Goal: Transaction & Acquisition: Purchase product/service

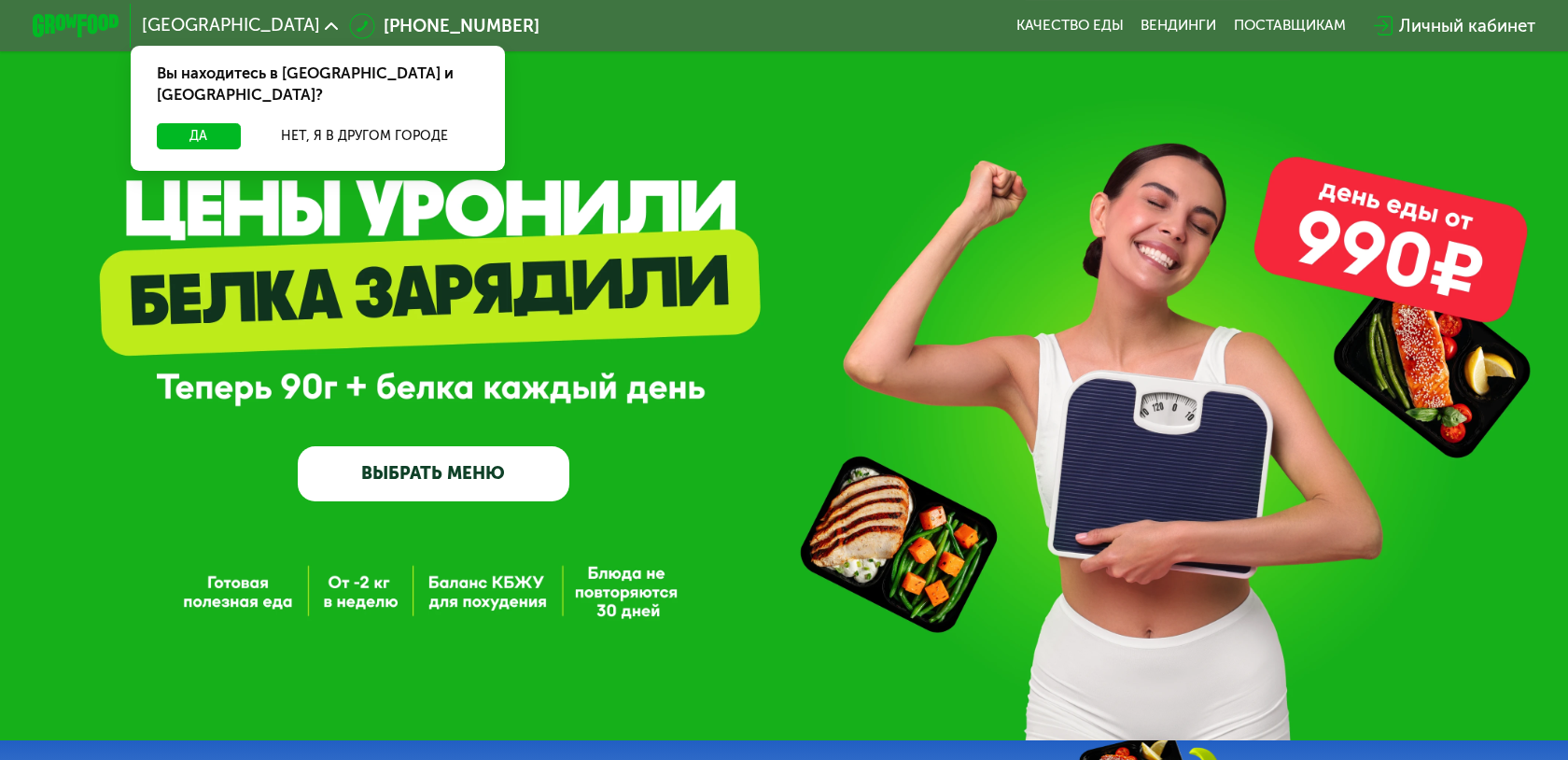
click at [477, 480] on link "ВЫБРАТЬ МЕНЮ" at bounding box center [433, 473] width 272 height 54
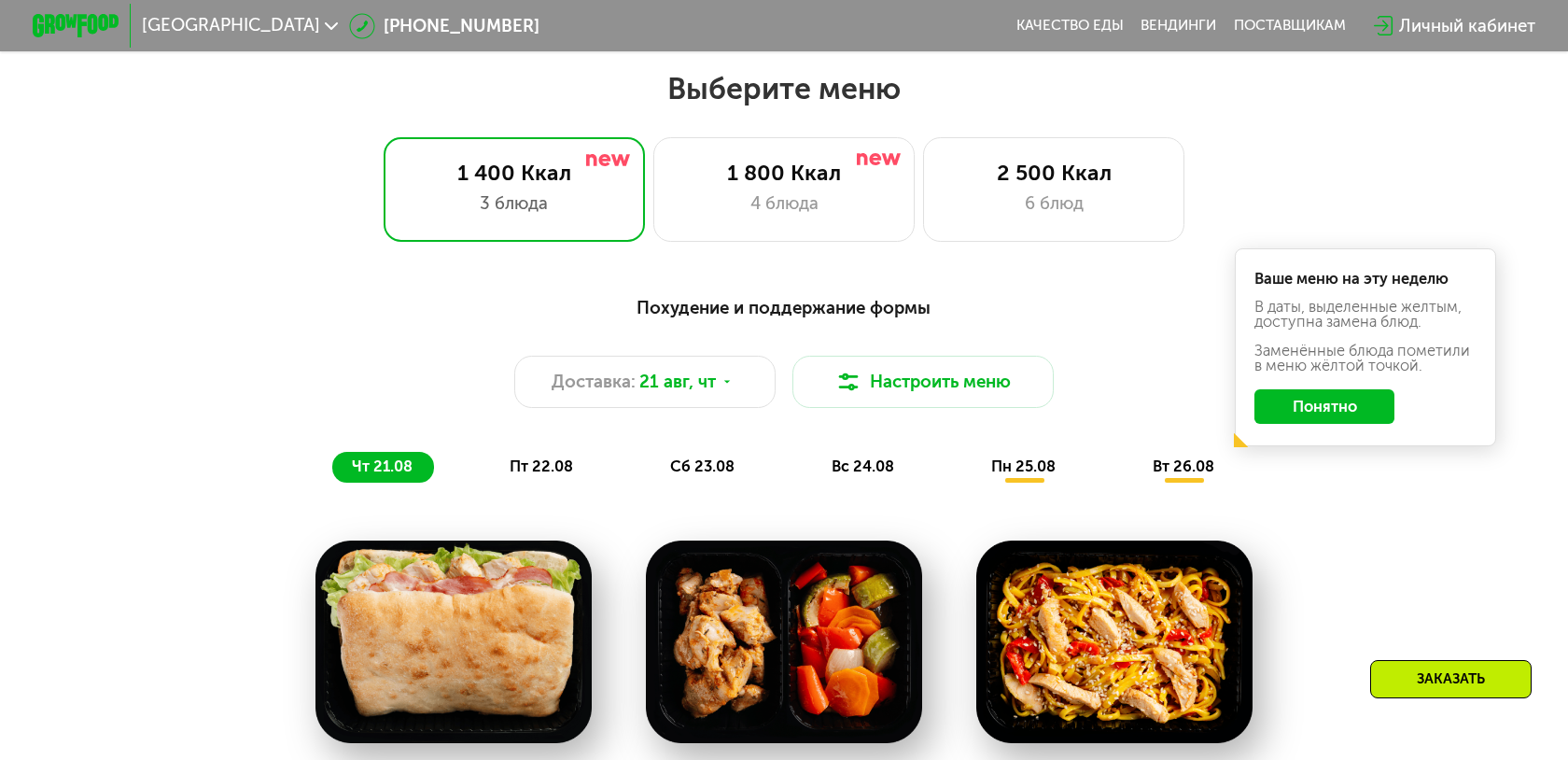
scroll to position [905, 0]
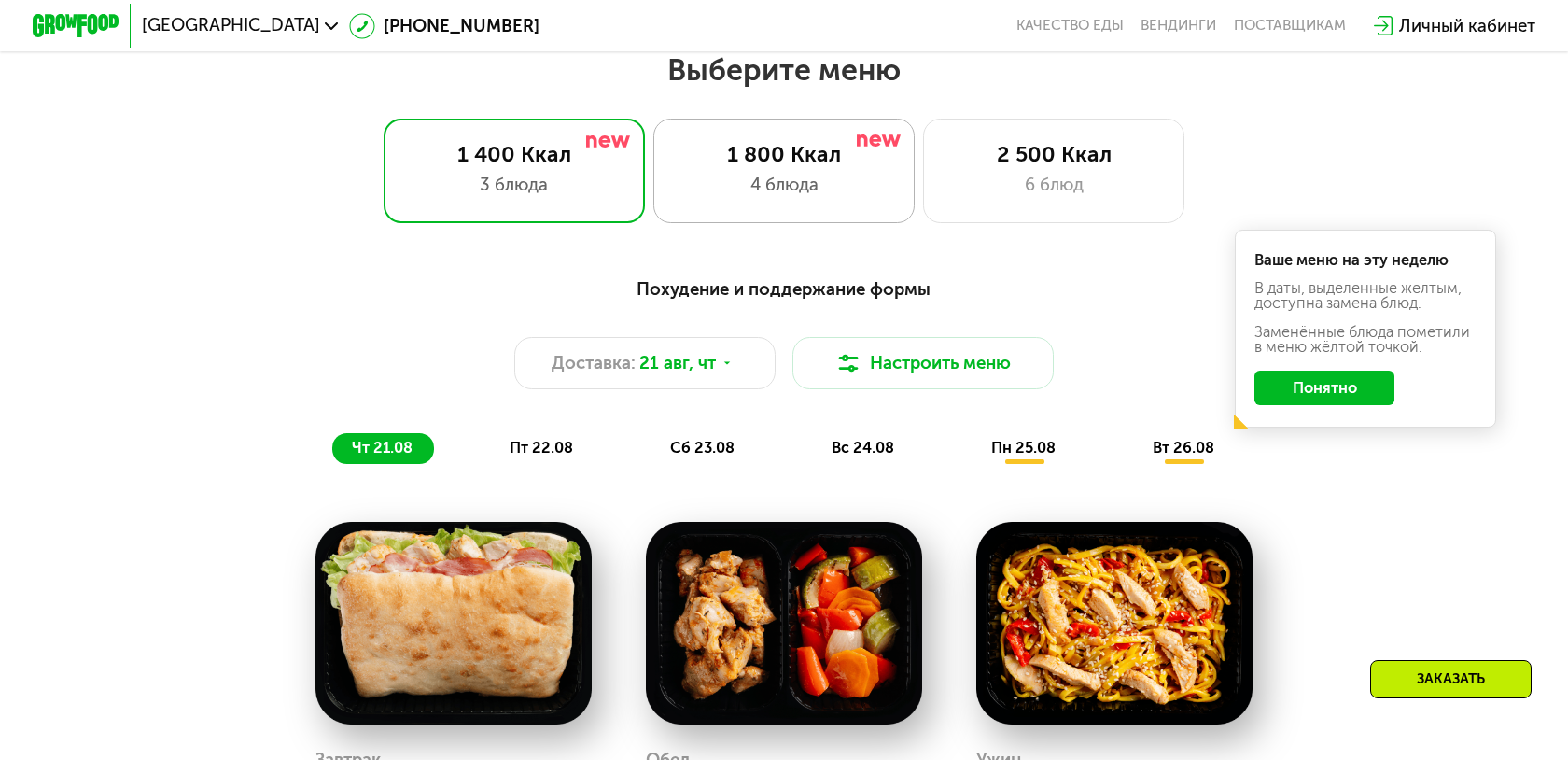
click at [791, 183] on div "4 блюда" at bounding box center [783, 185] width 216 height 26
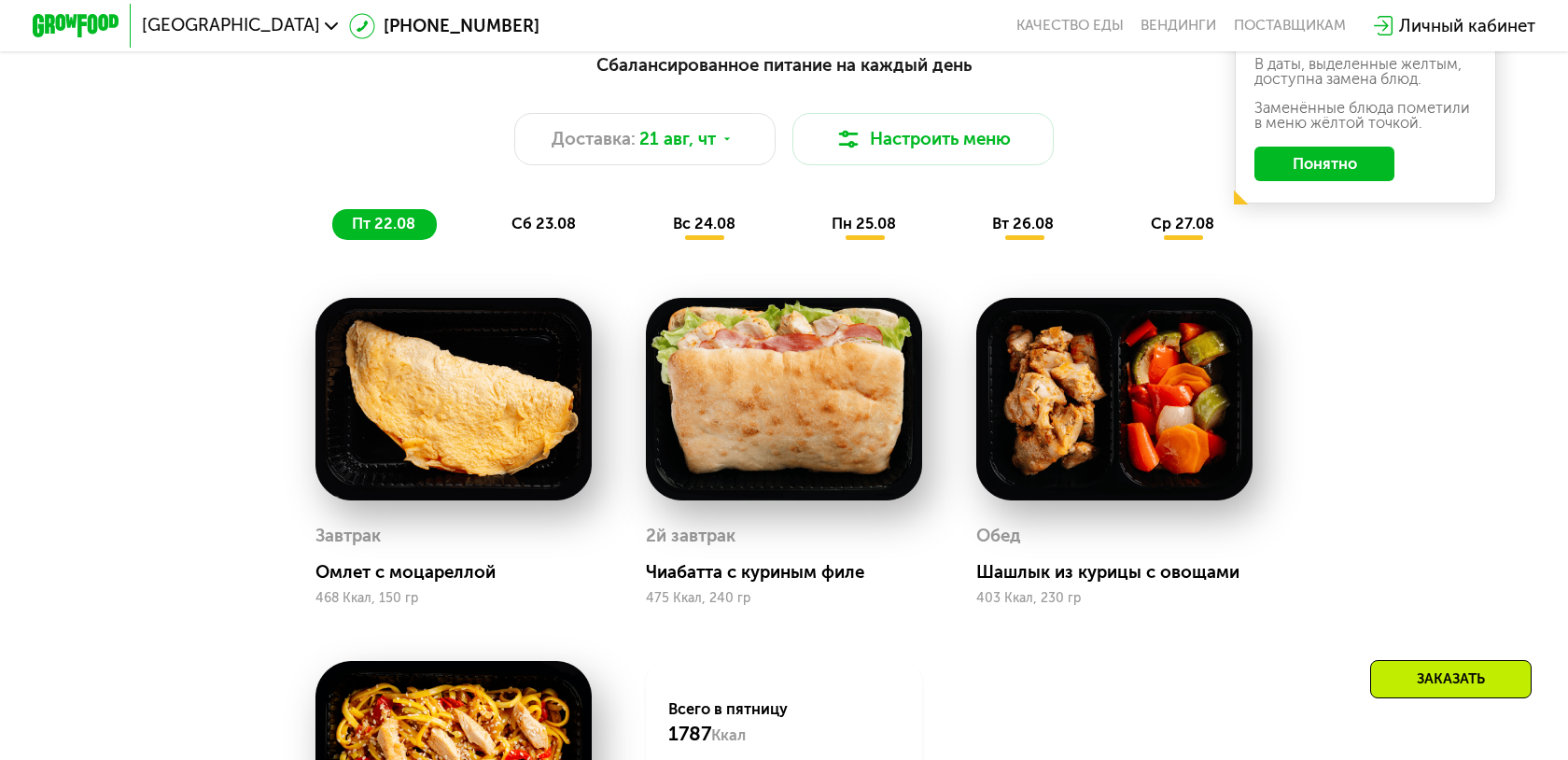
scroll to position [1167, 0]
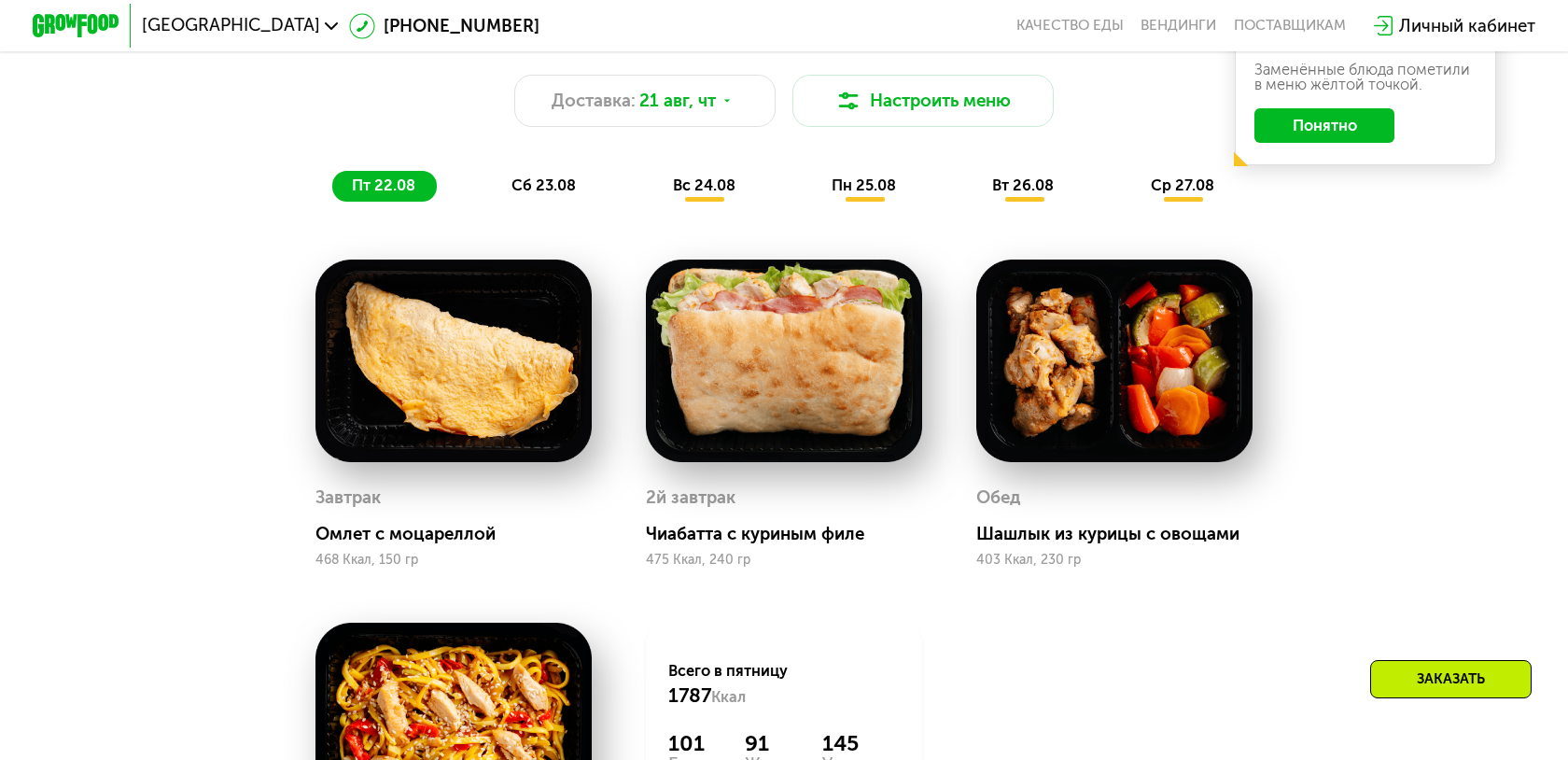
click at [536, 180] on span "сб 23.08" at bounding box center [543, 185] width 65 height 18
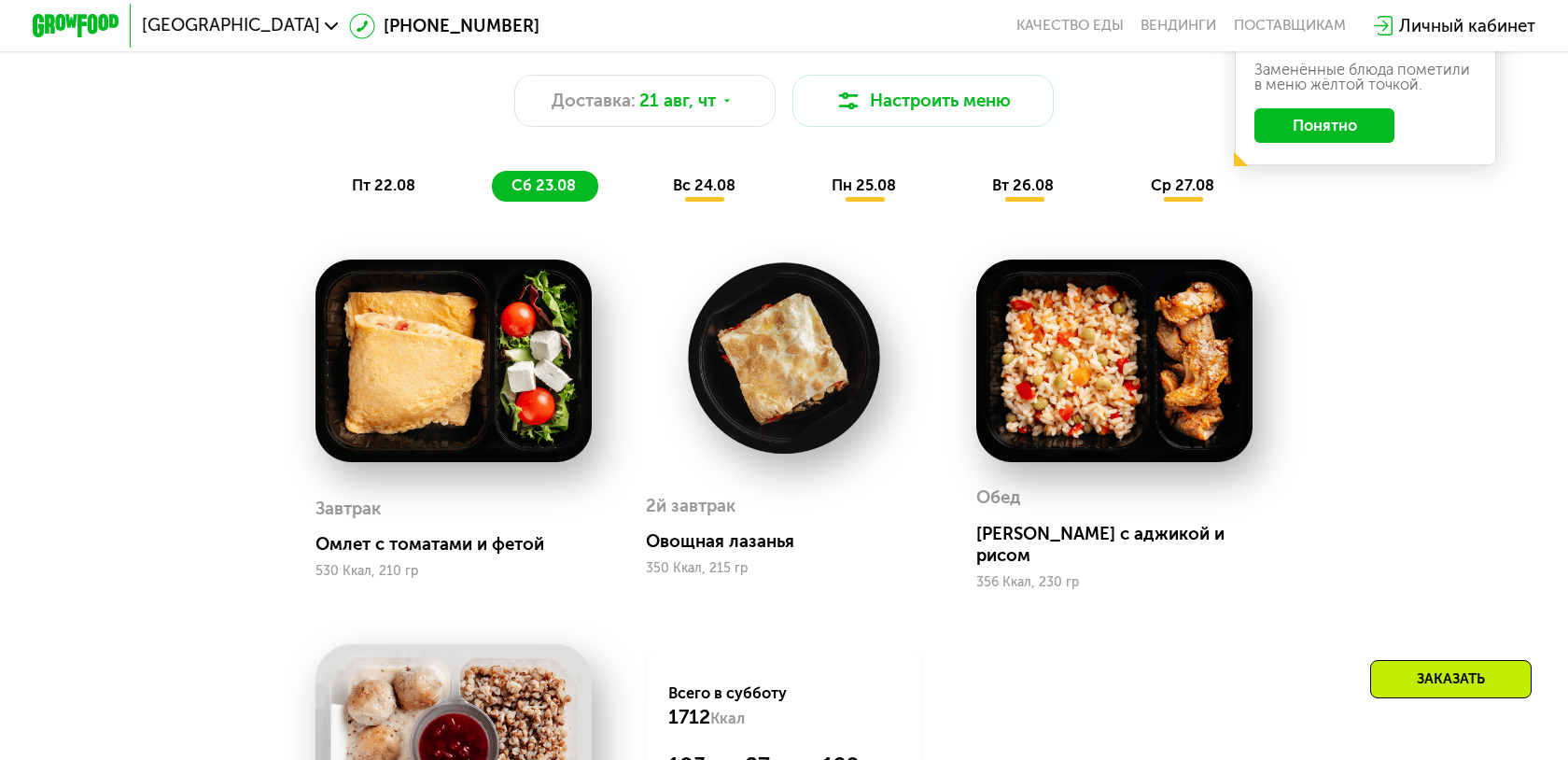
scroll to position [1212, 0]
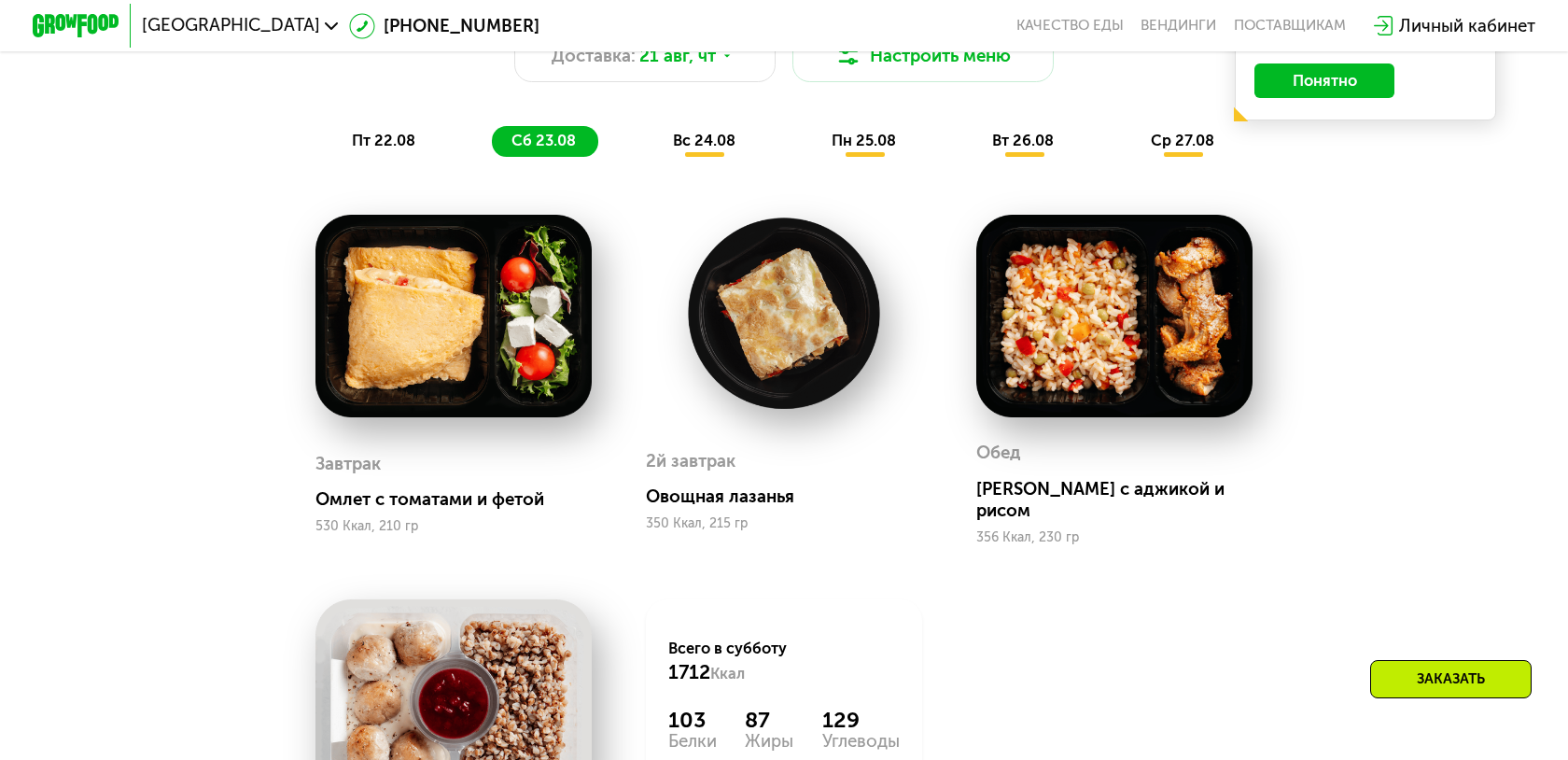
click at [679, 124] on div "Сбалансированное питание на каждый день Доставка: [DATE] Настроить меню пт 22.0…" at bounding box center [783, 62] width 1288 height 188
click at [698, 140] on span "вс 24.08" at bounding box center [703, 140] width 63 height 18
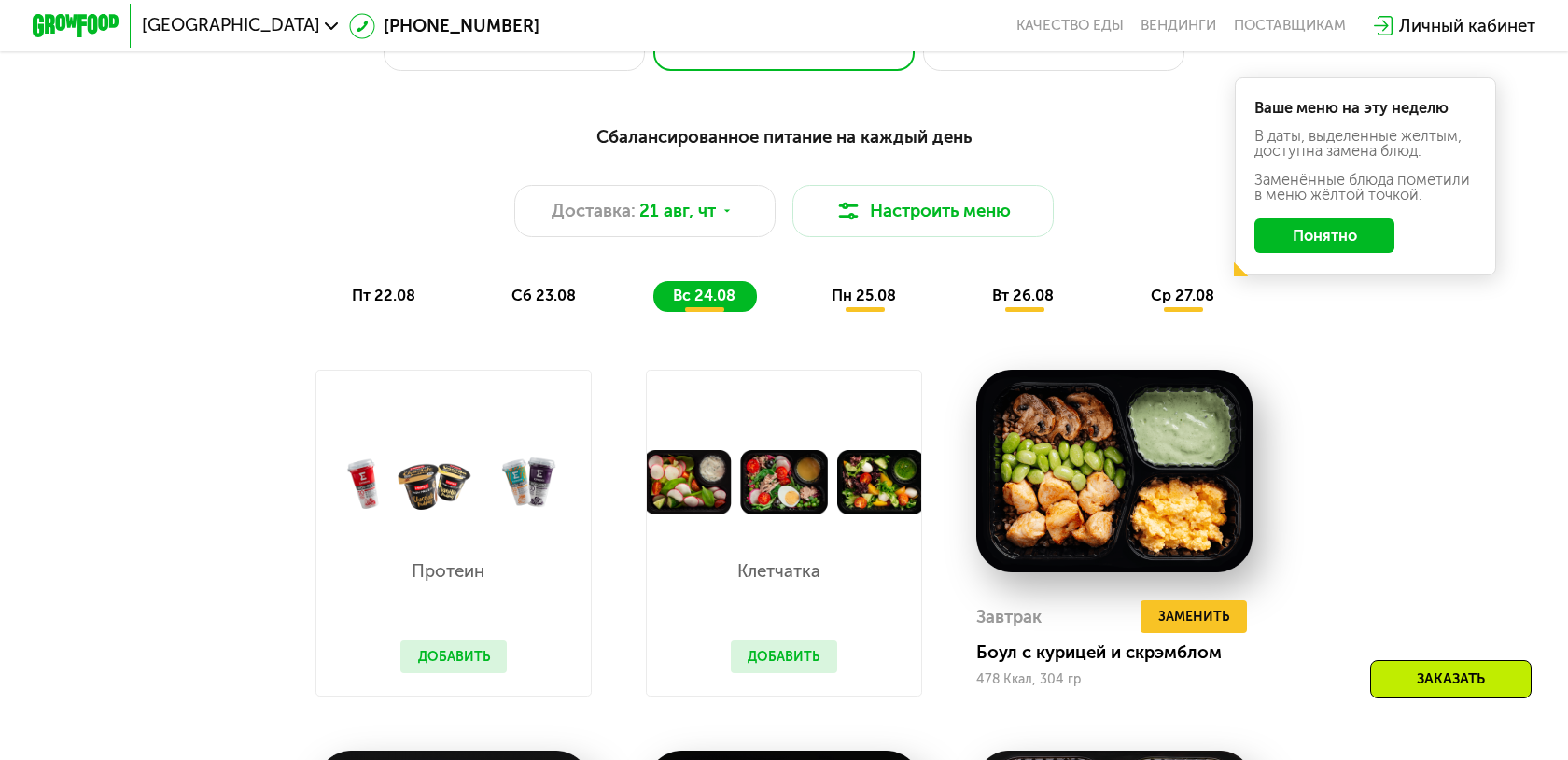
scroll to position [1055, 0]
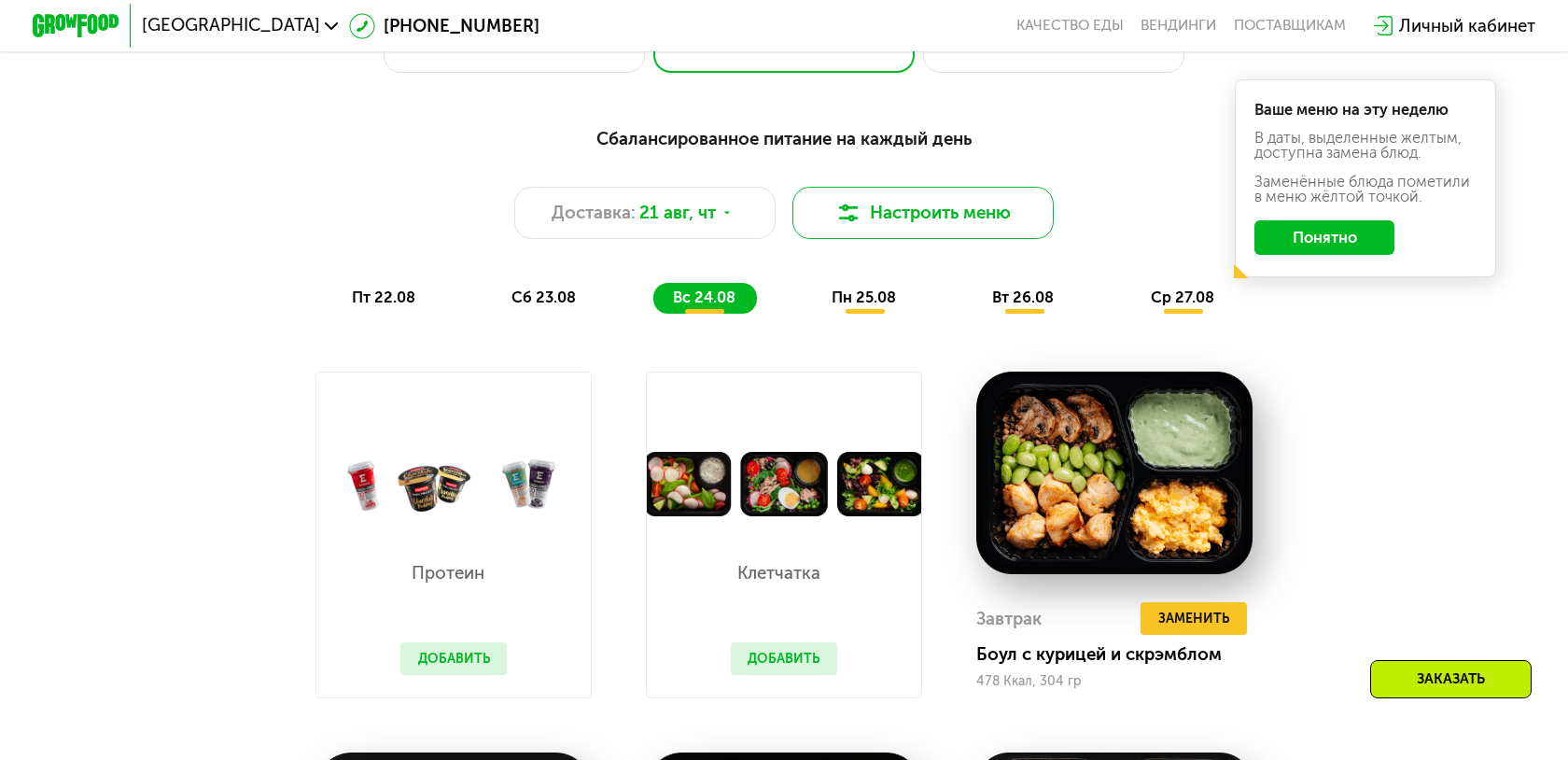
click at [910, 203] on button "Настроить меню" at bounding box center [922, 213] width 262 height 53
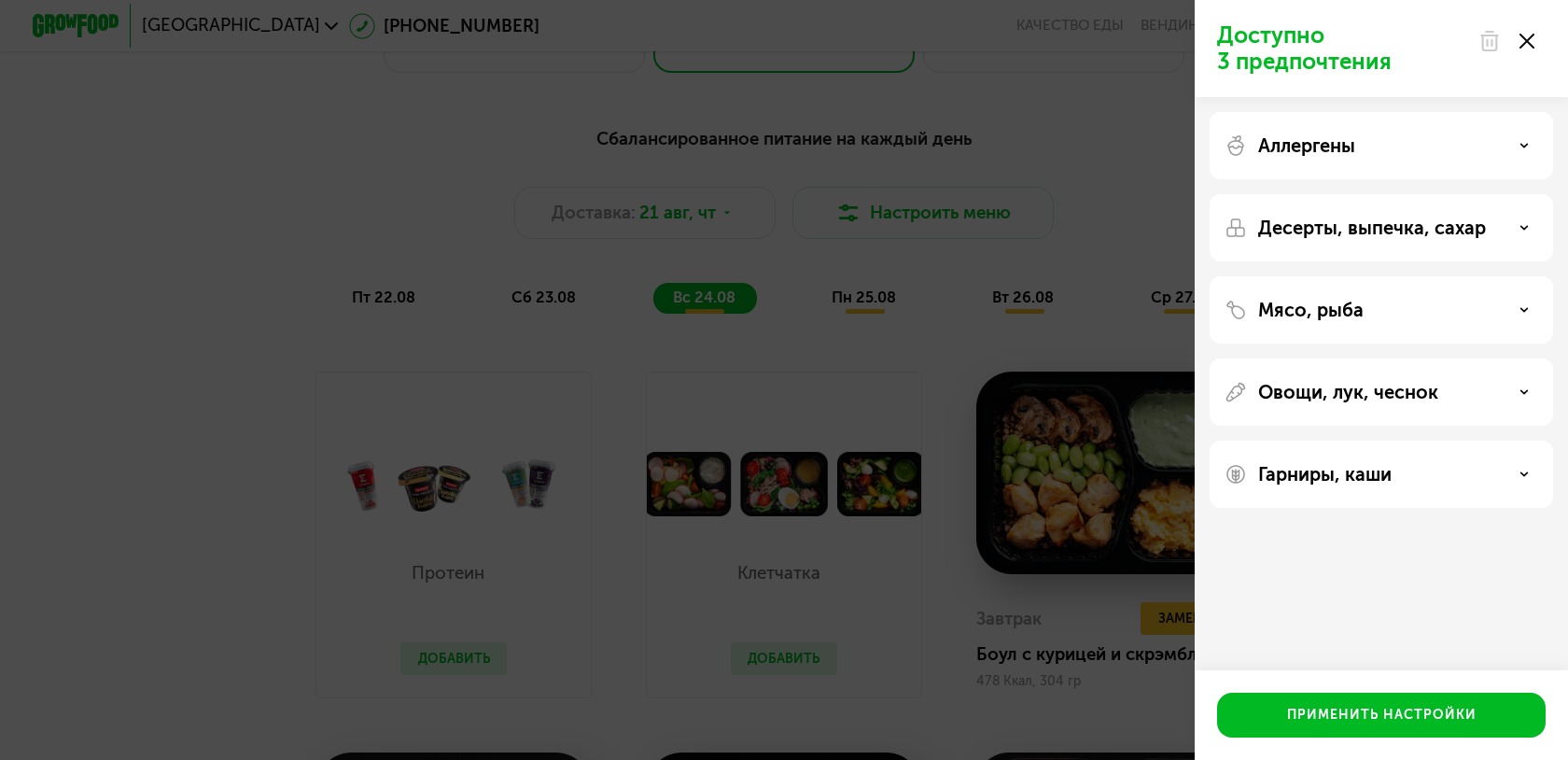
click at [1457, 194] on div "Аллергены" at bounding box center [1381, 228] width 343 height 68
click at [1433, 277] on div "Десерты, выпечка, сахар" at bounding box center [1381, 310] width 343 height 68
click at [1509, 277] on div "Десерты, выпечка, сахар" at bounding box center [1381, 310] width 343 height 68
click at [1537, 277] on div "Десерты, выпечка, сахар" at bounding box center [1381, 310] width 343 height 68
click at [1521, 32] on div at bounding box center [1505, 42] width 79 height 38
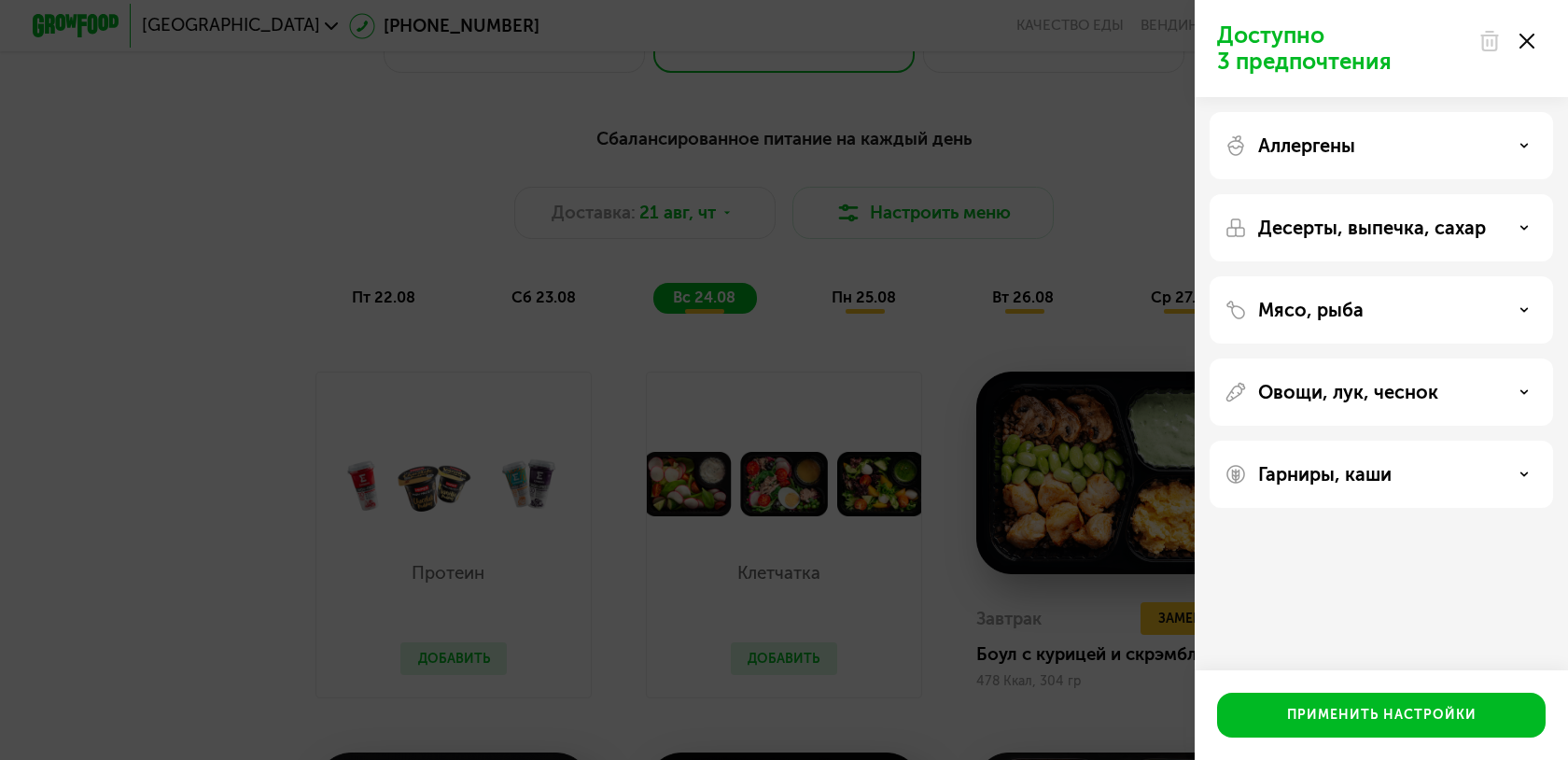
click at [1521, 34] on icon at bounding box center [1526, 41] width 15 height 15
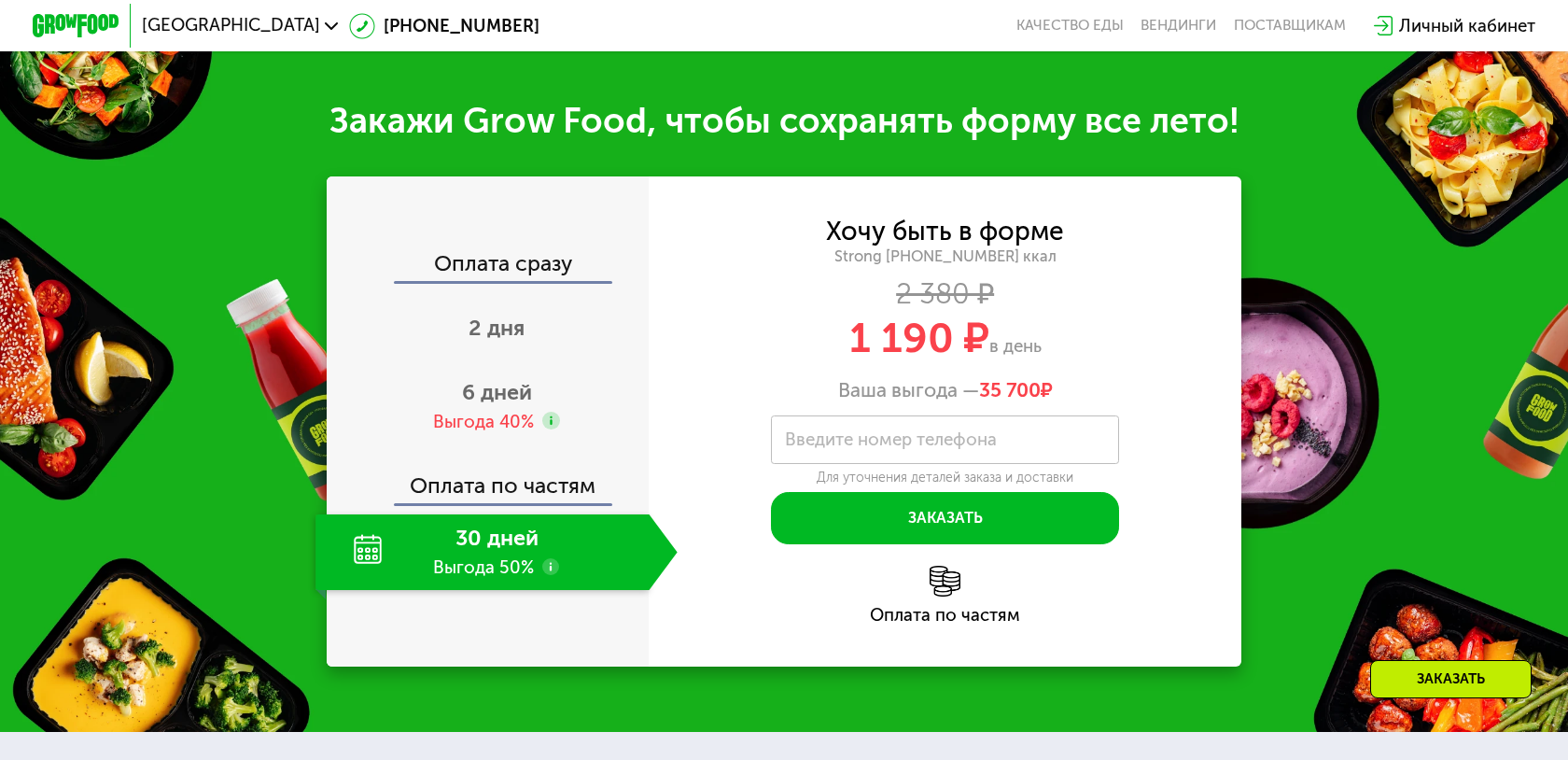
scroll to position [2493, 0]
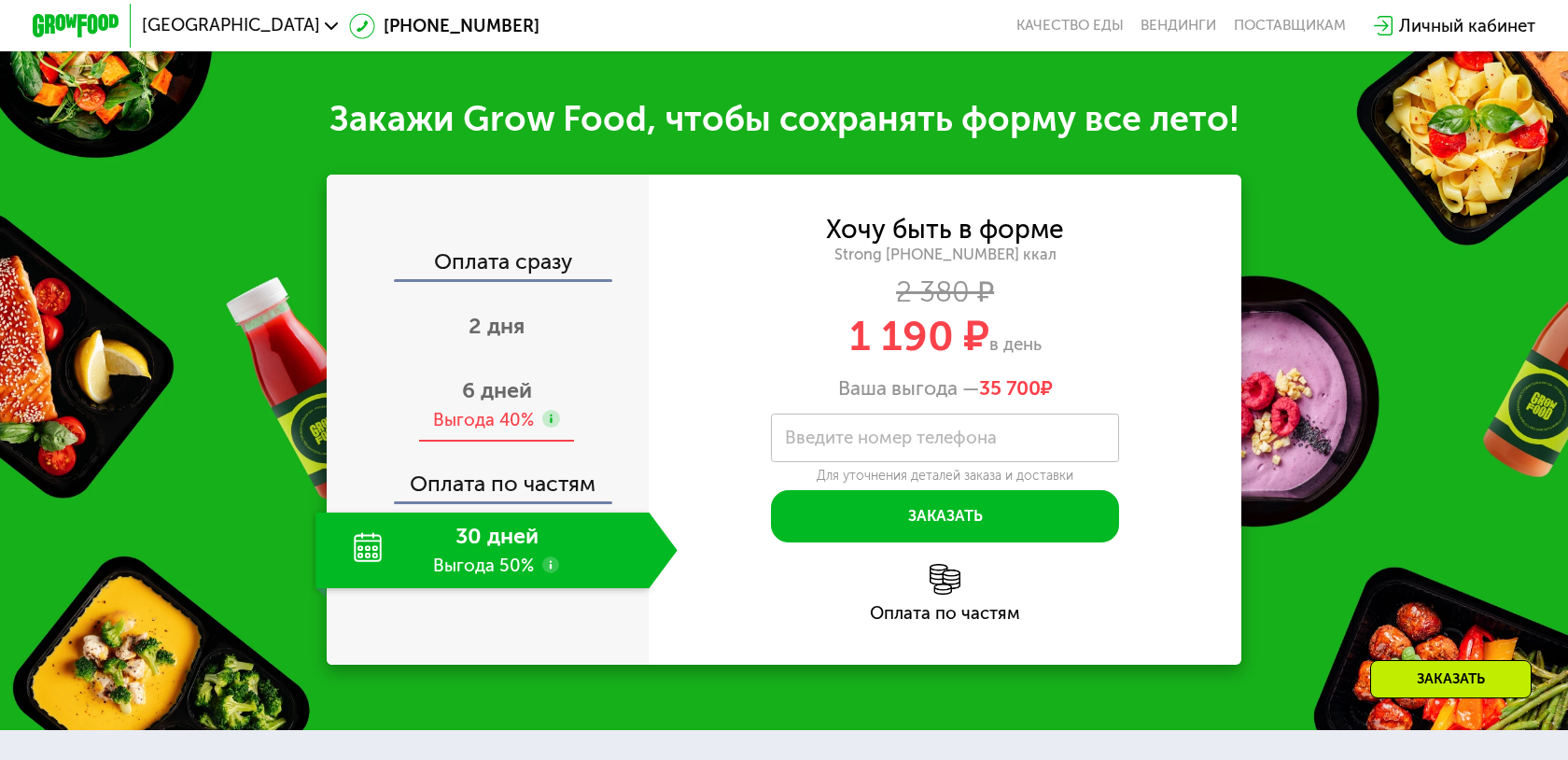
click at [542, 410] on use at bounding box center [551, 419] width 18 height 18
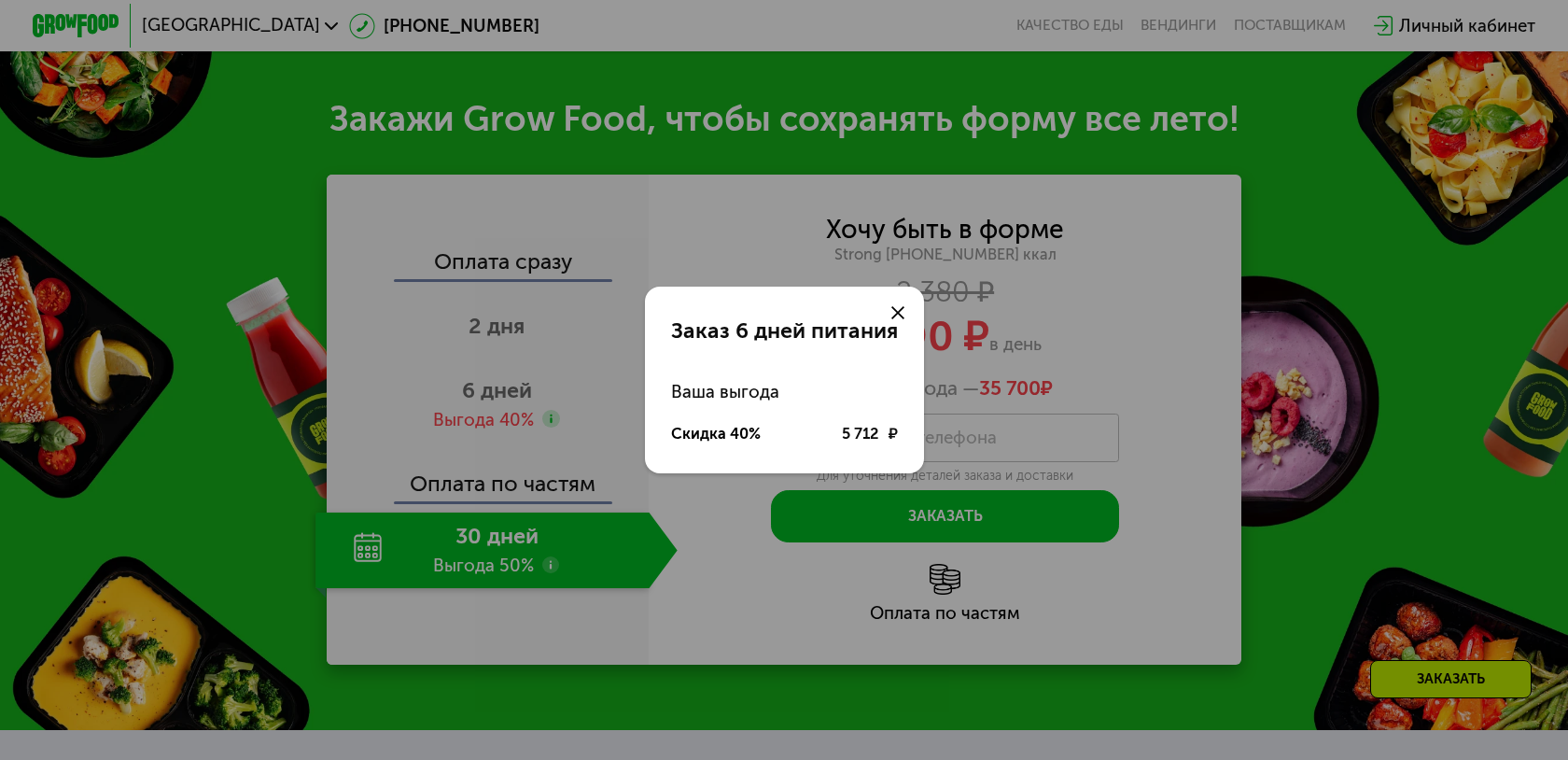
click at [896, 308] on icon at bounding box center [897, 312] width 13 height 13
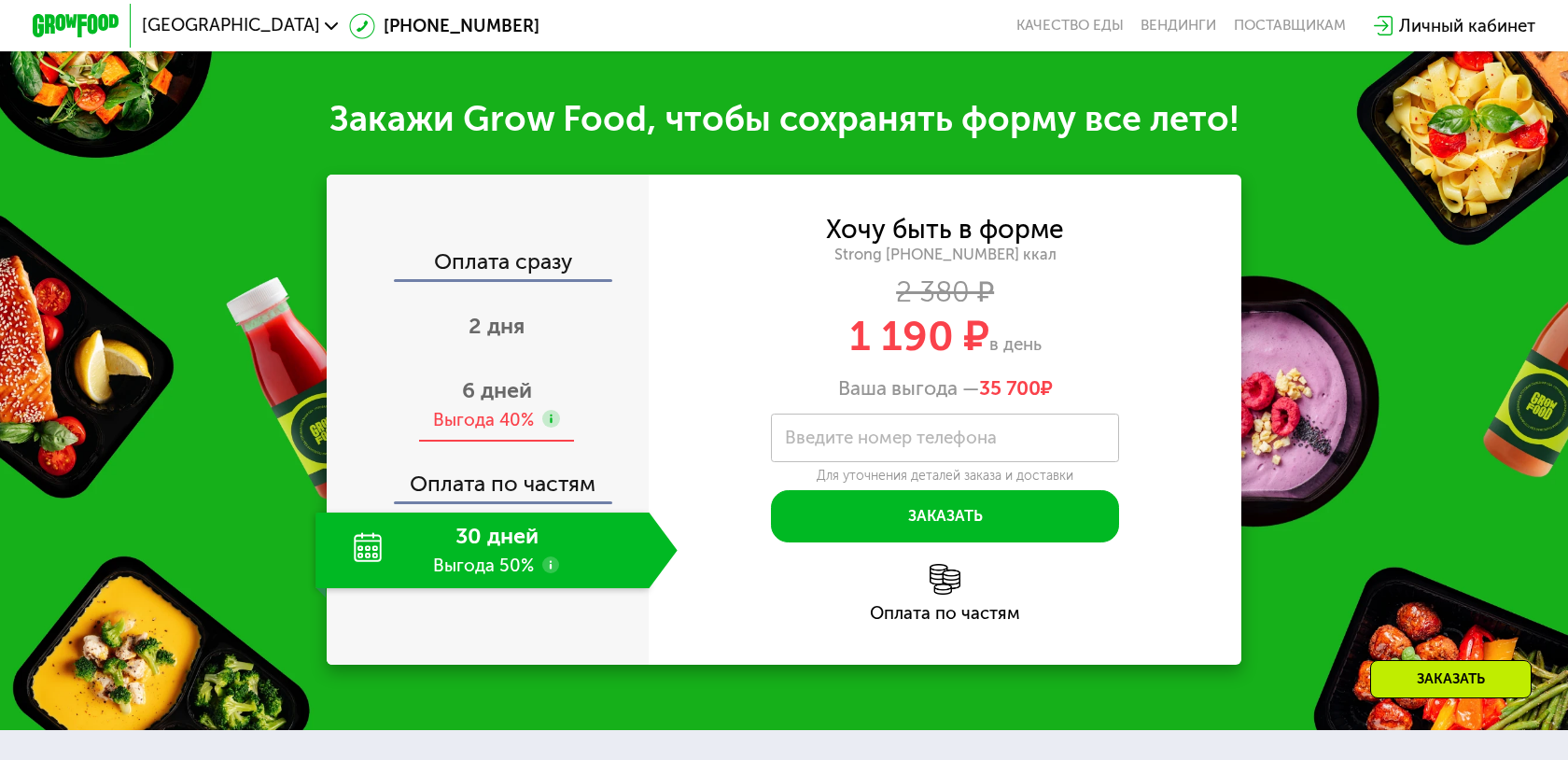
click at [493, 377] on span "6 дней" at bounding box center [496, 390] width 70 height 26
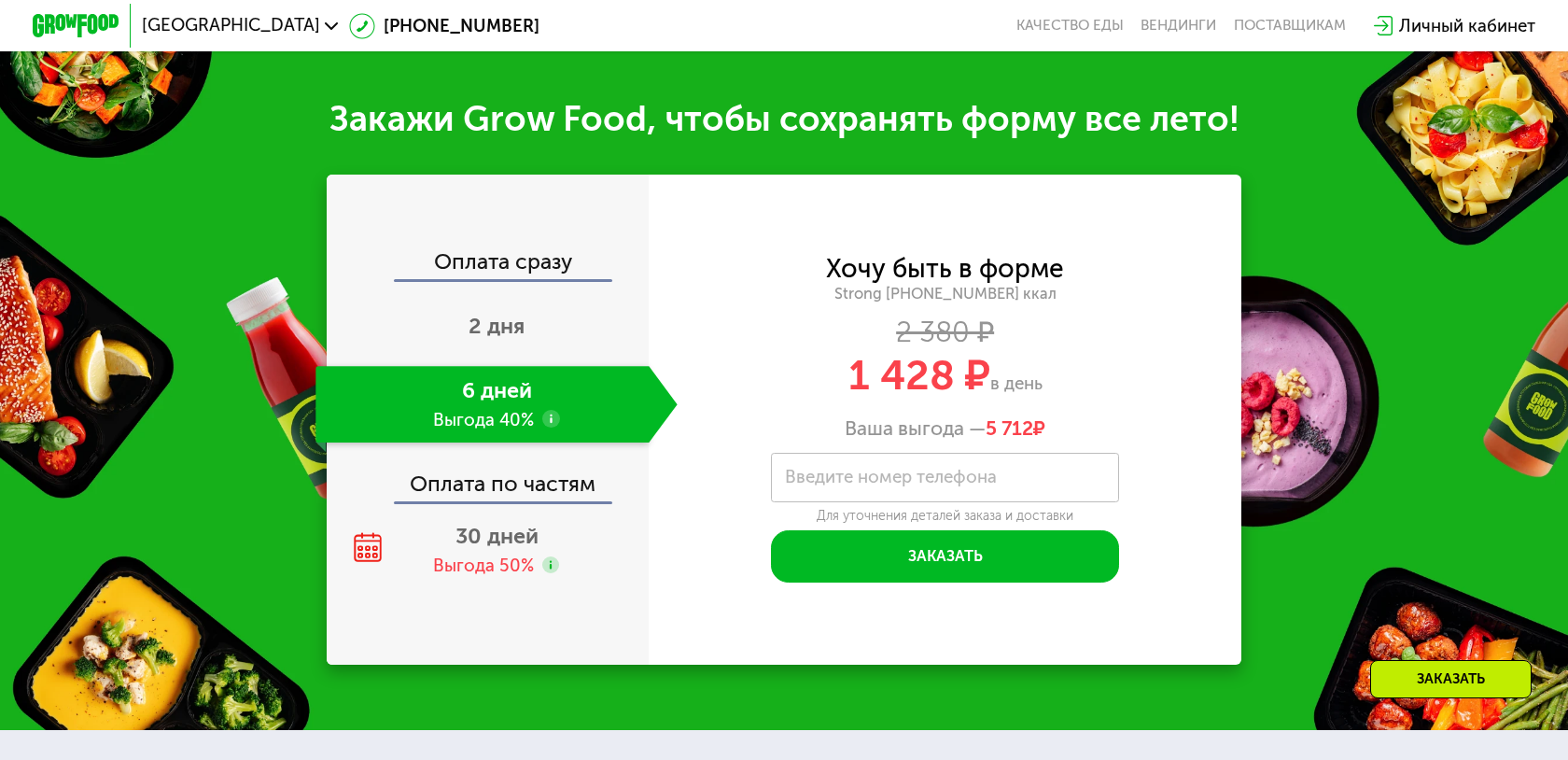
click at [933, 284] on div "Strong [PHONE_NUMBER] ккал" at bounding box center [945, 293] width 593 height 20
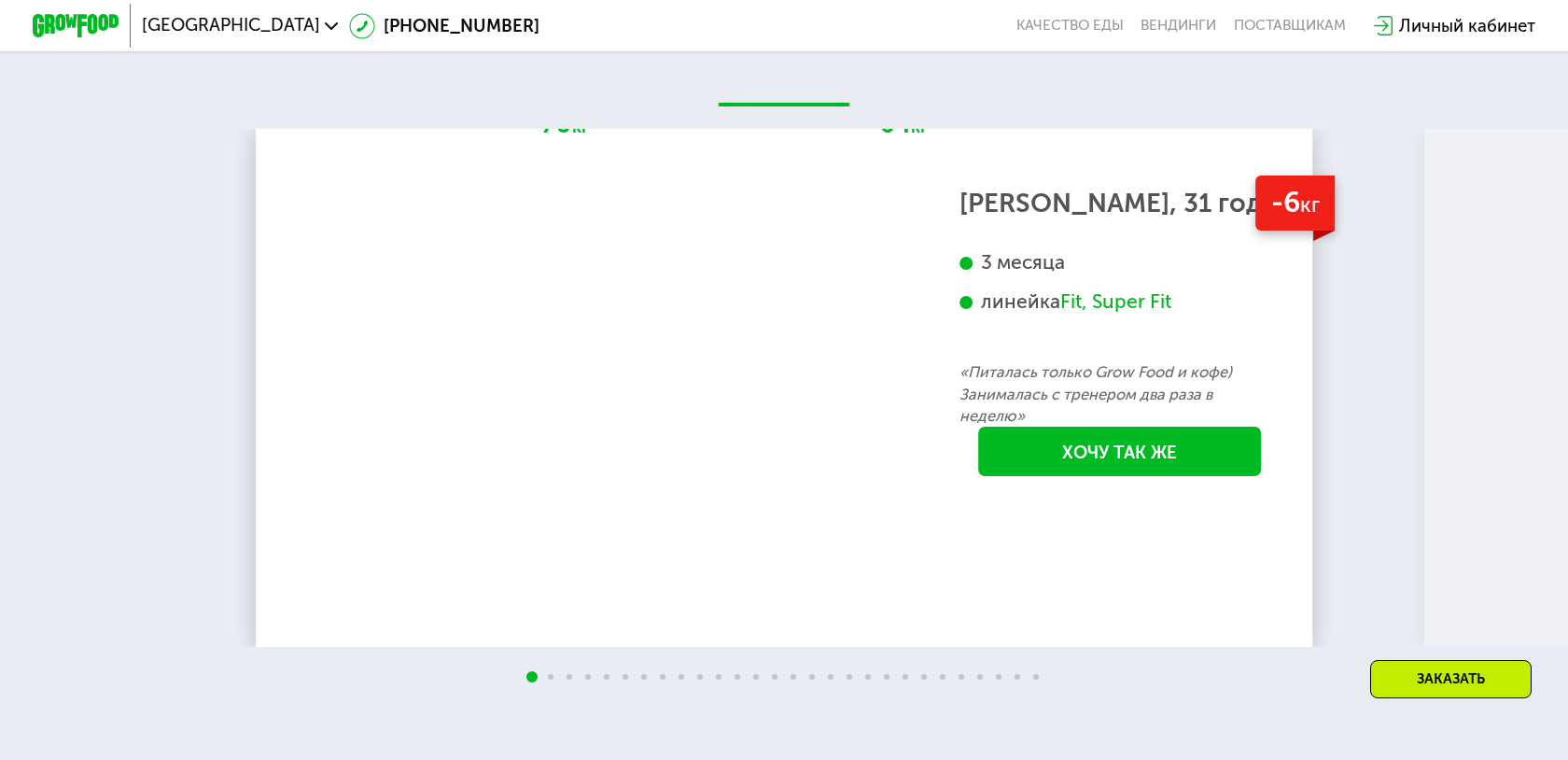
scroll to position [4027, 0]
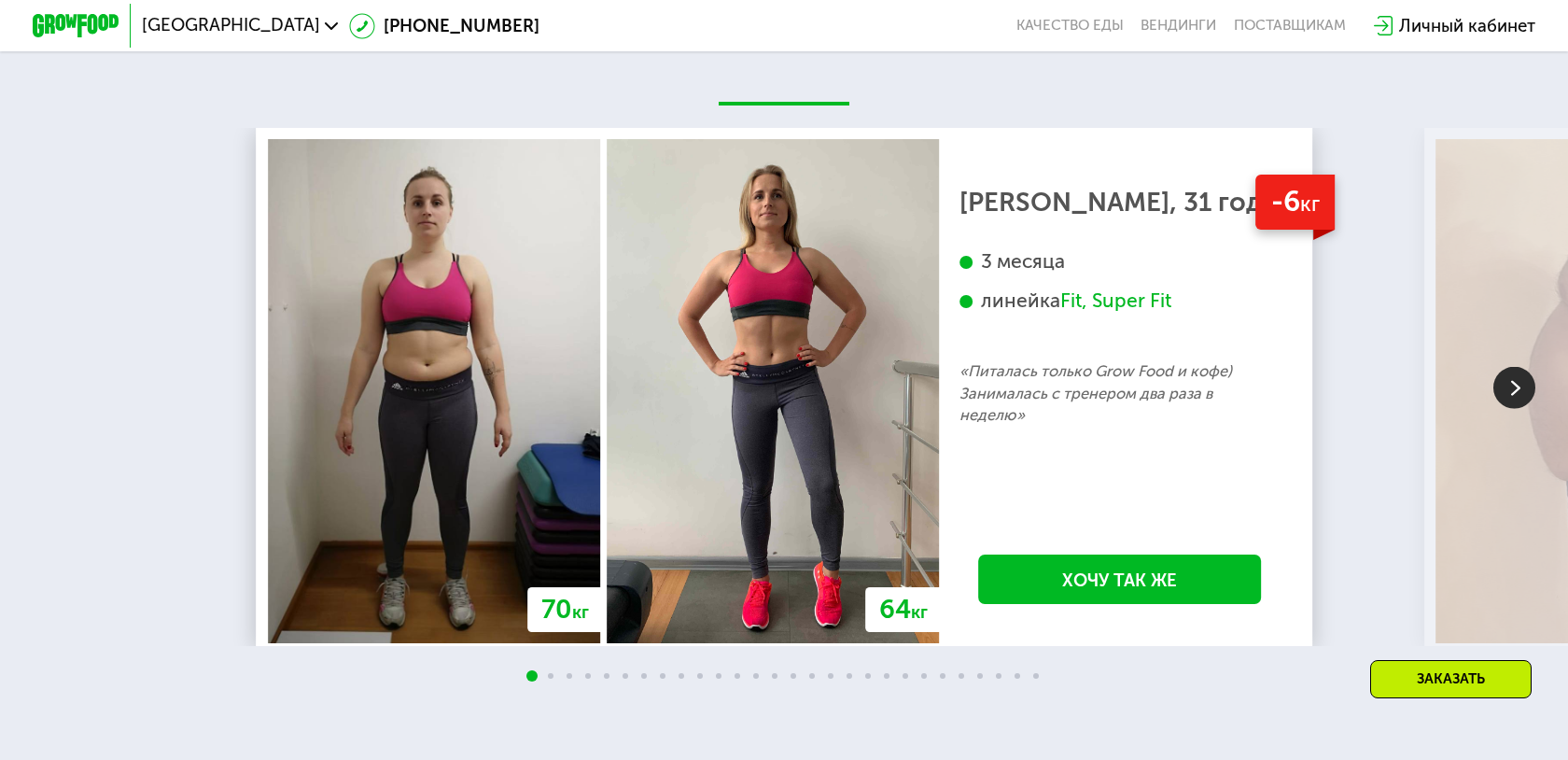
click at [1512, 366] on img at bounding box center [1514, 387] width 42 height 42
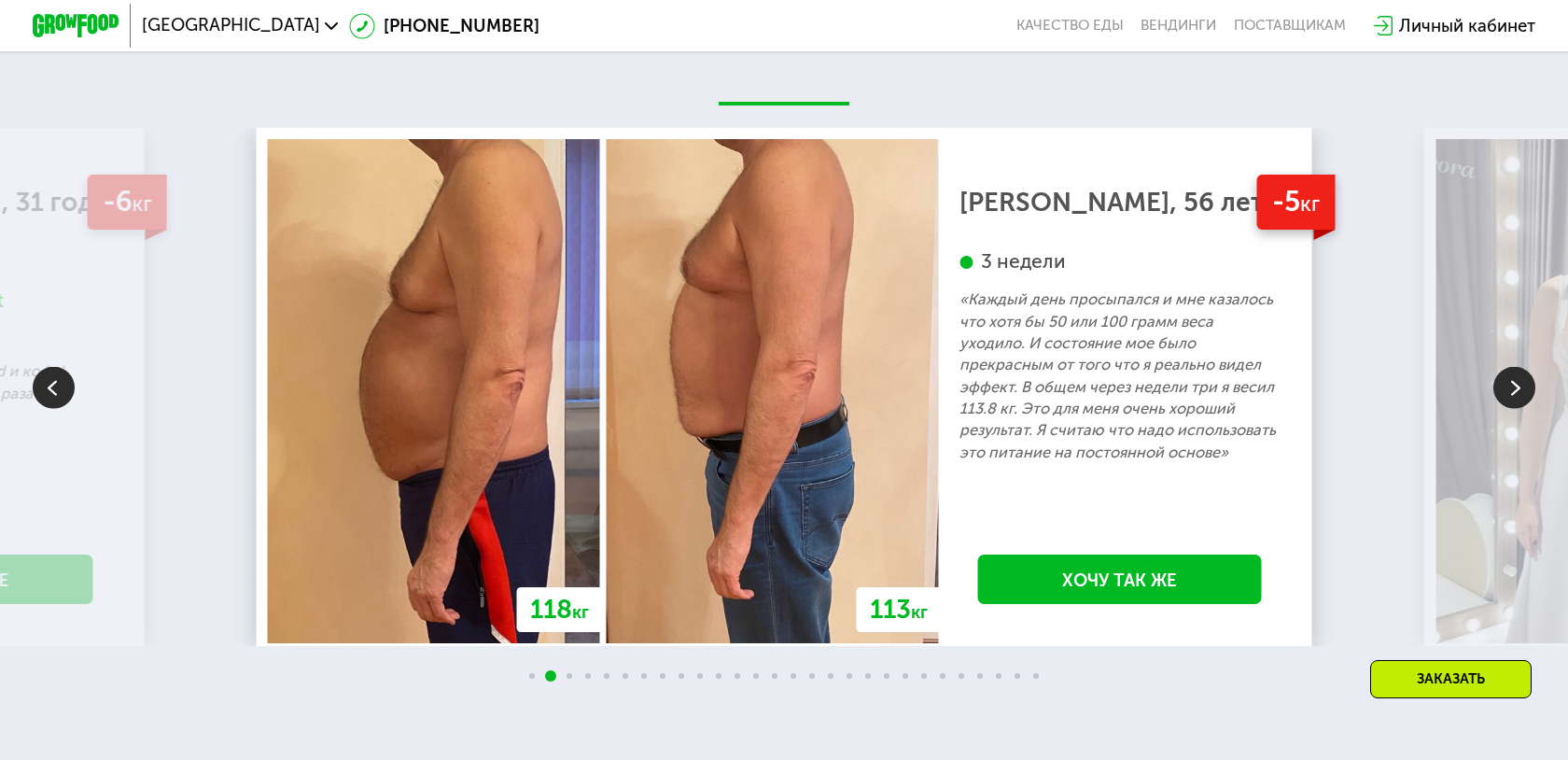
click at [1512, 366] on img at bounding box center [1514, 387] width 42 height 42
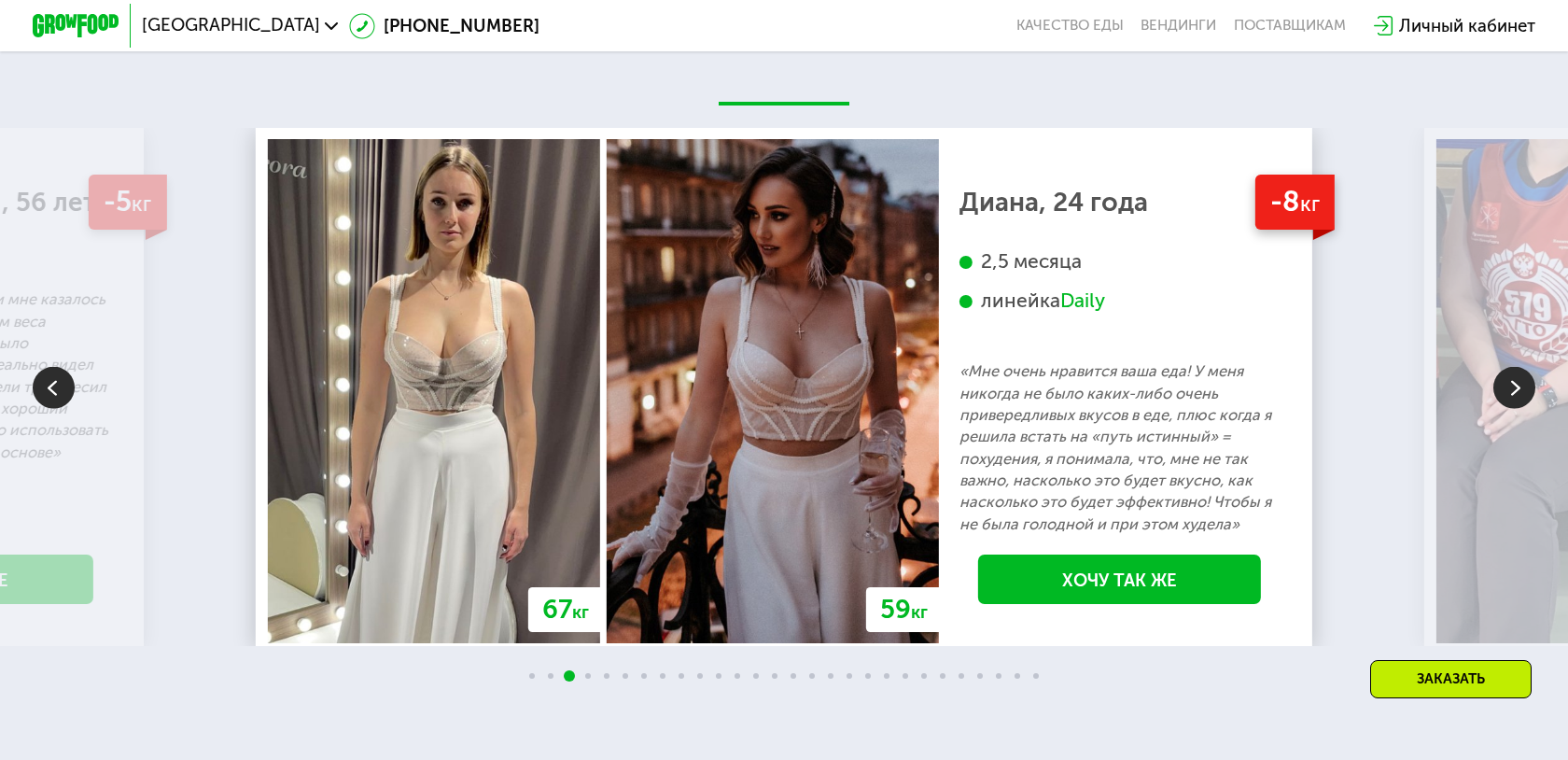
click at [1513, 366] on img at bounding box center [1514, 387] width 42 height 42
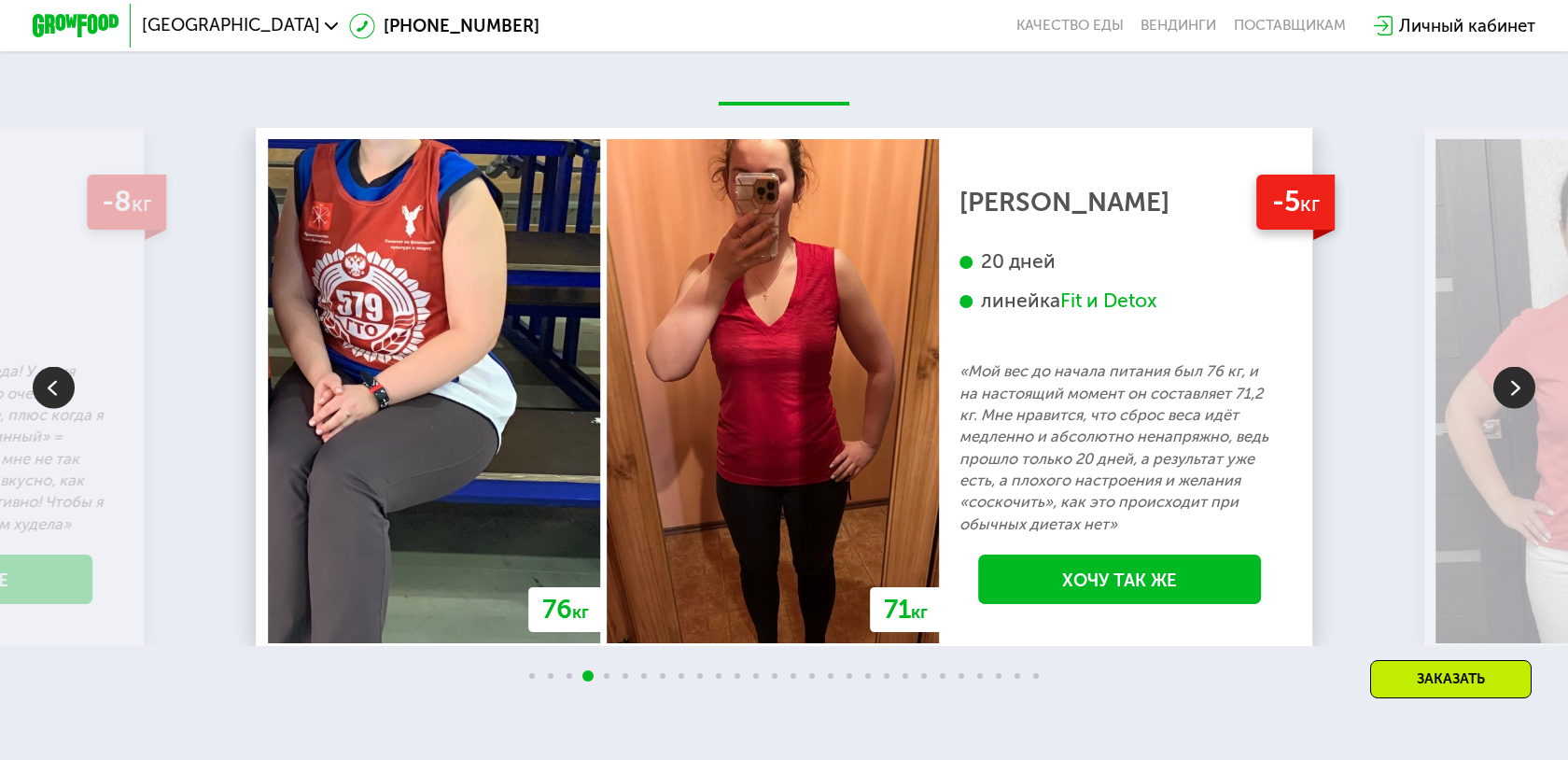
click at [1513, 366] on img at bounding box center [1514, 387] width 42 height 42
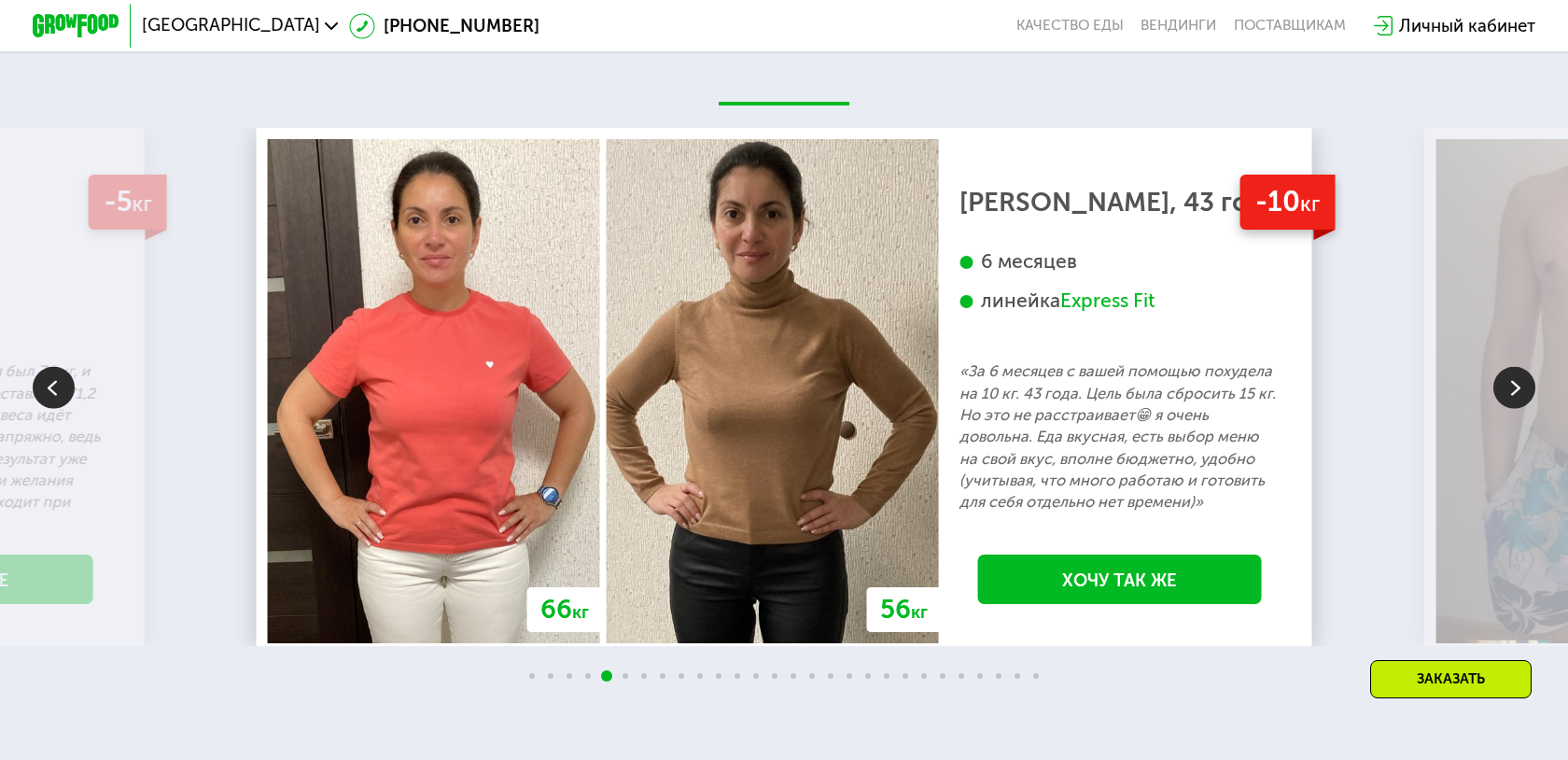
click at [1513, 367] on img at bounding box center [1514, 387] width 42 height 42
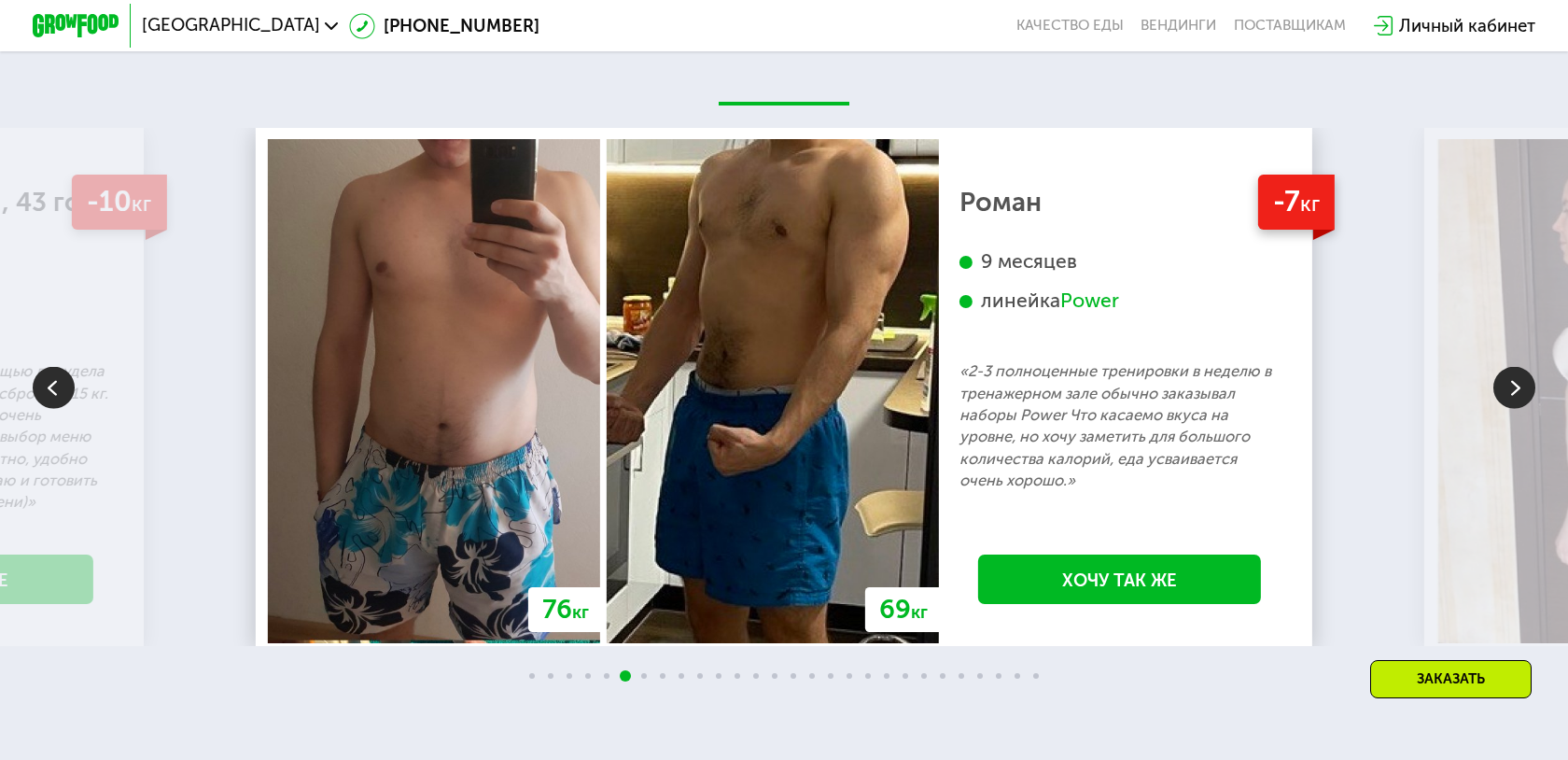
click at [1513, 368] on img at bounding box center [1514, 387] width 42 height 42
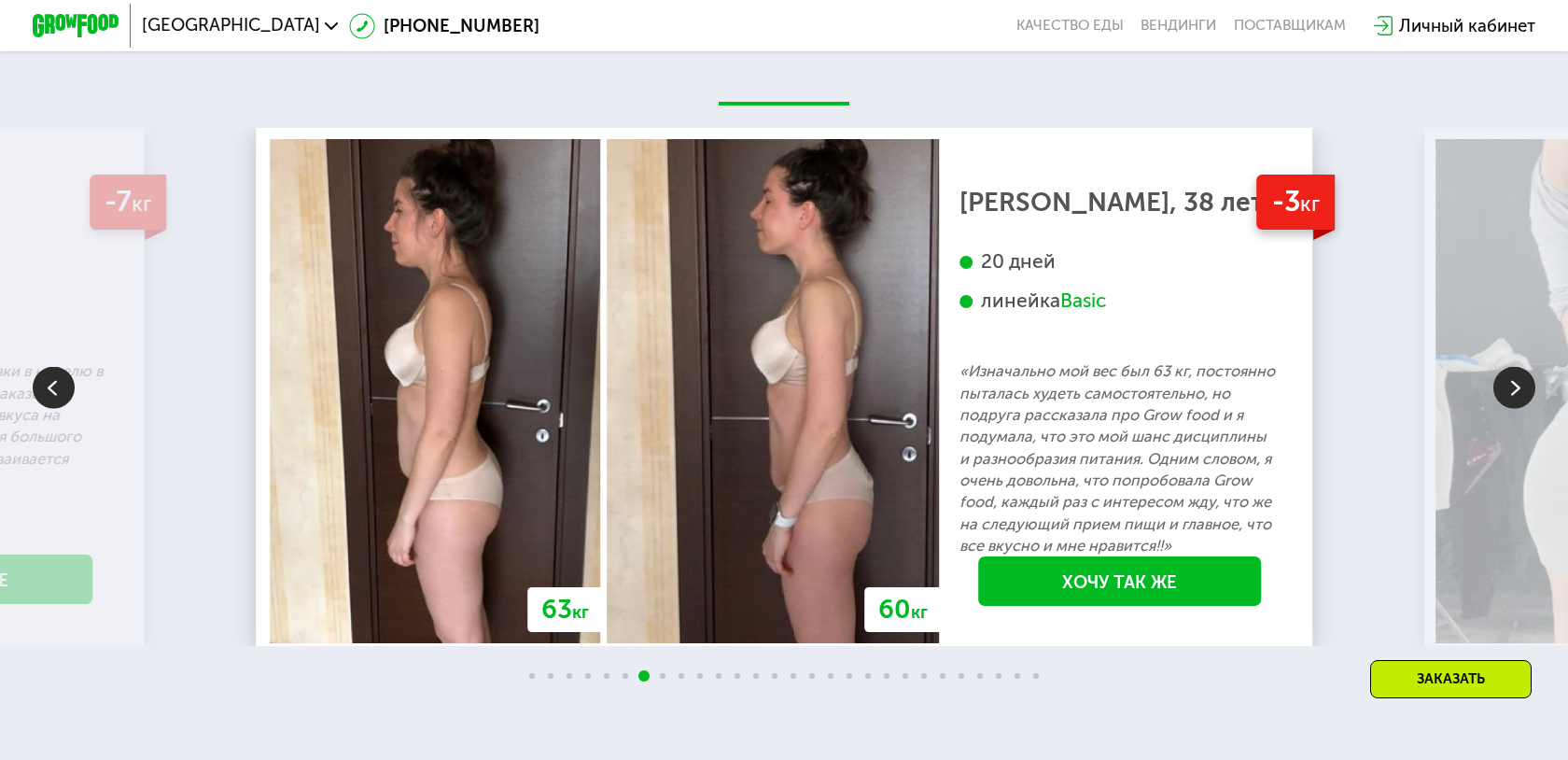
click at [1513, 368] on img at bounding box center [1514, 387] width 42 height 42
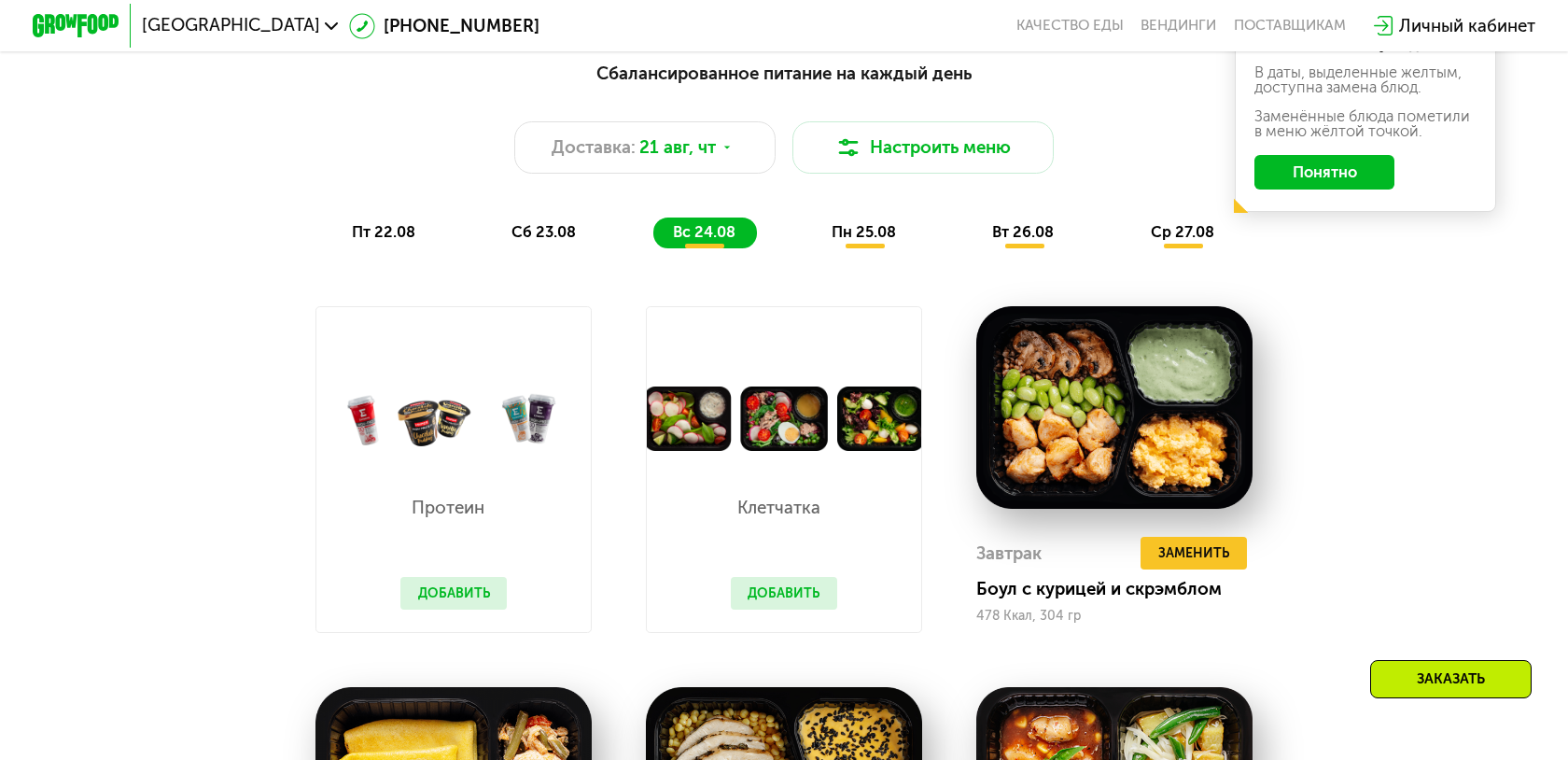
scroll to position [1125, 0]
